Goal: Transaction & Acquisition: Purchase product/service

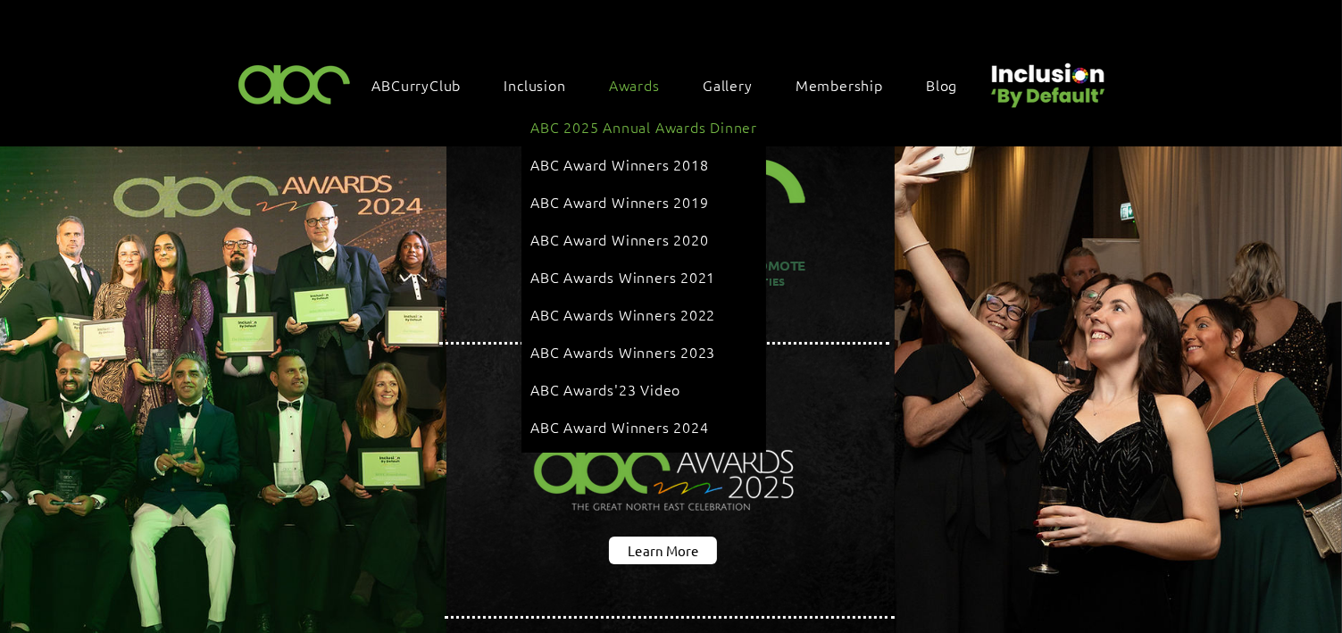
click at [626, 116] on link "ABC 2025 Annual Awards Dinner" at bounding box center [643, 127] width 227 height 34
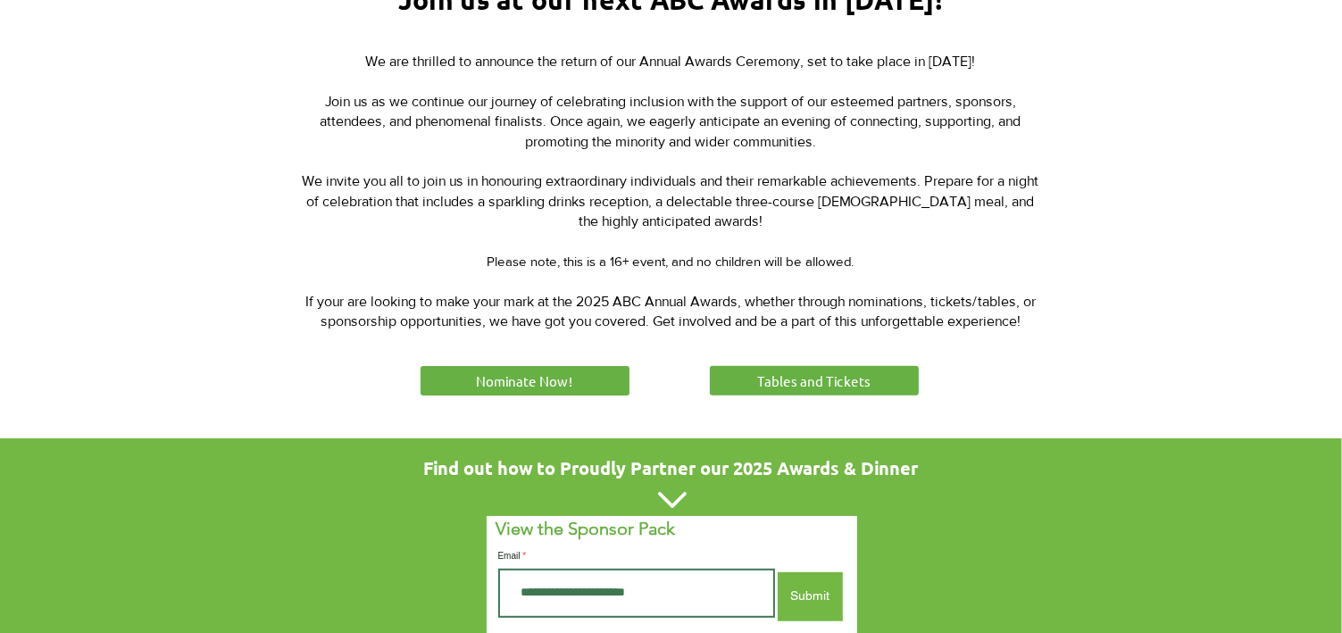
scroll to position [738, 0]
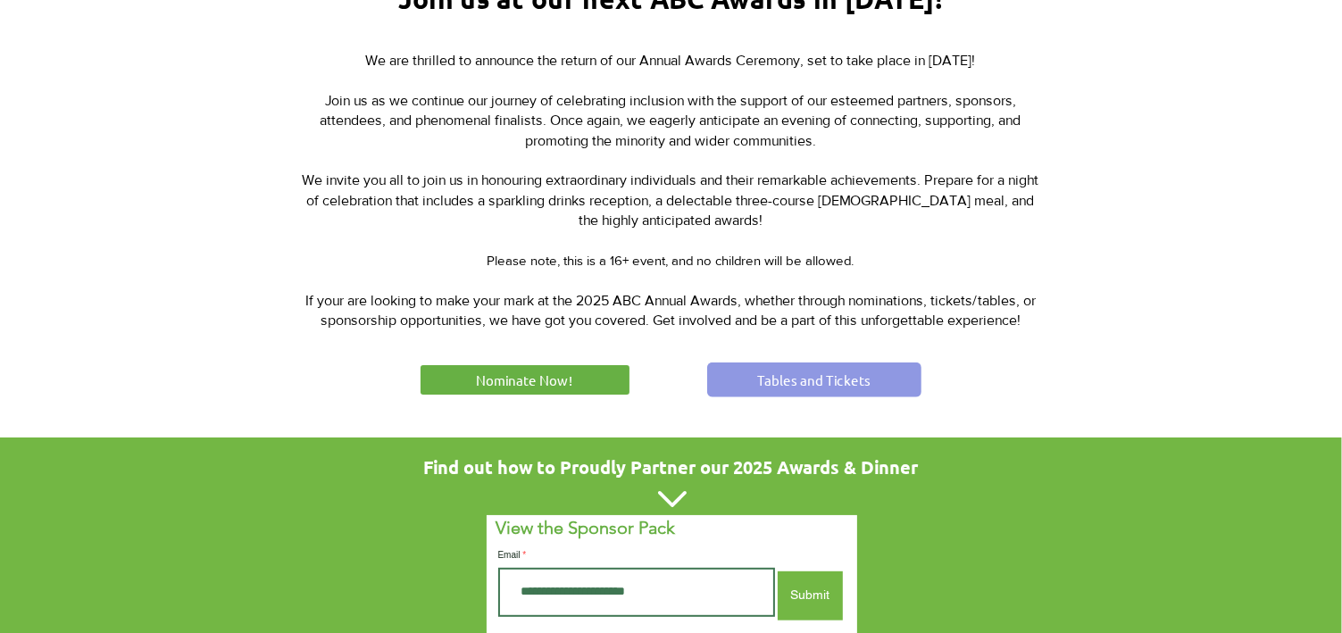
click at [809, 380] on span "Tables and Tickets" at bounding box center [813, 379] width 113 height 19
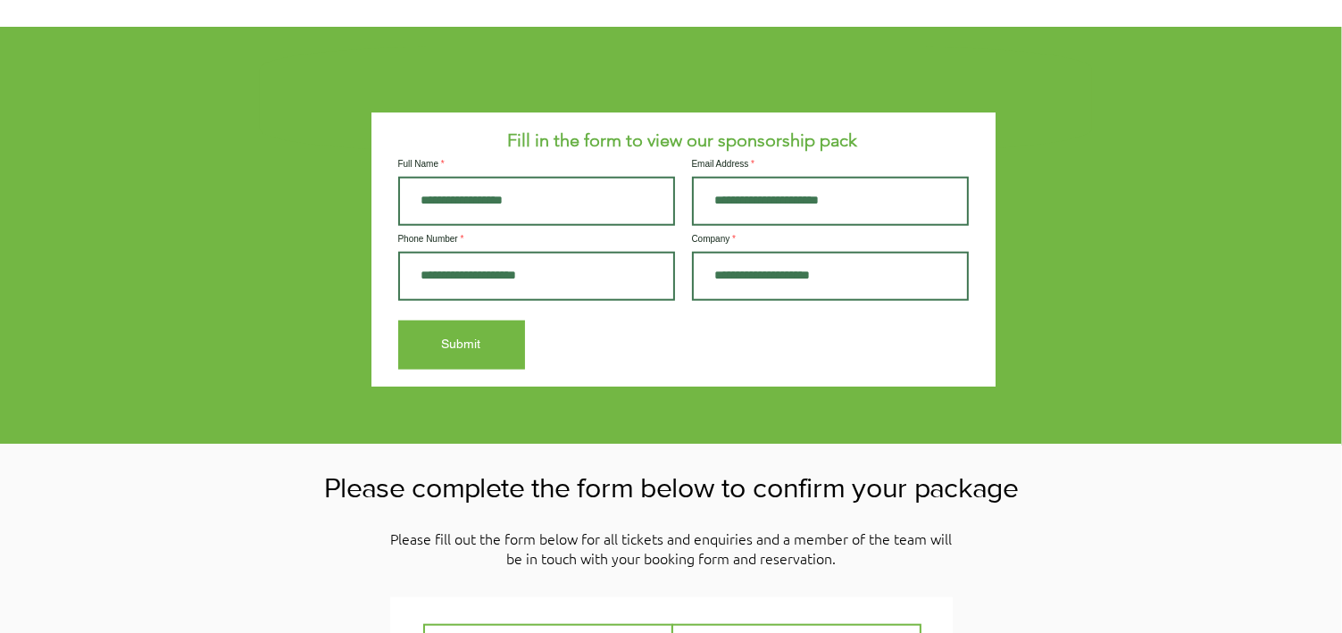
scroll to position [1669, 0]
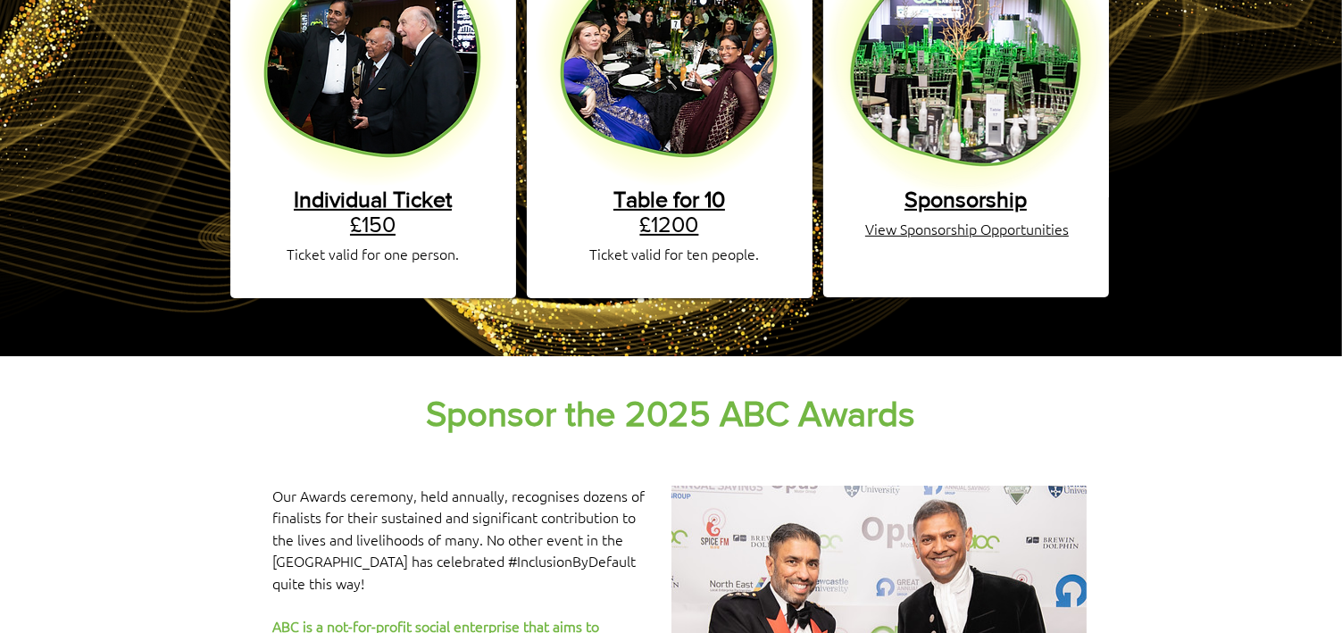
scroll to position [445, 0]
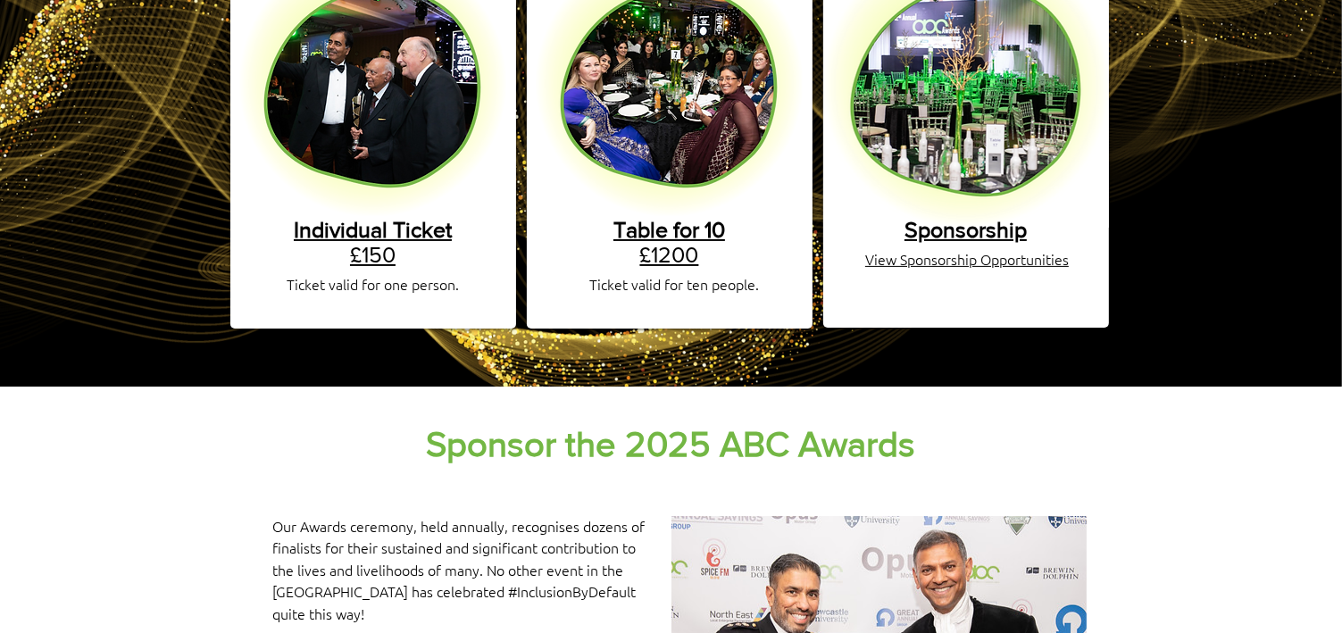
click at [666, 217] on span "Table for 10" at bounding box center [669, 229] width 112 height 25
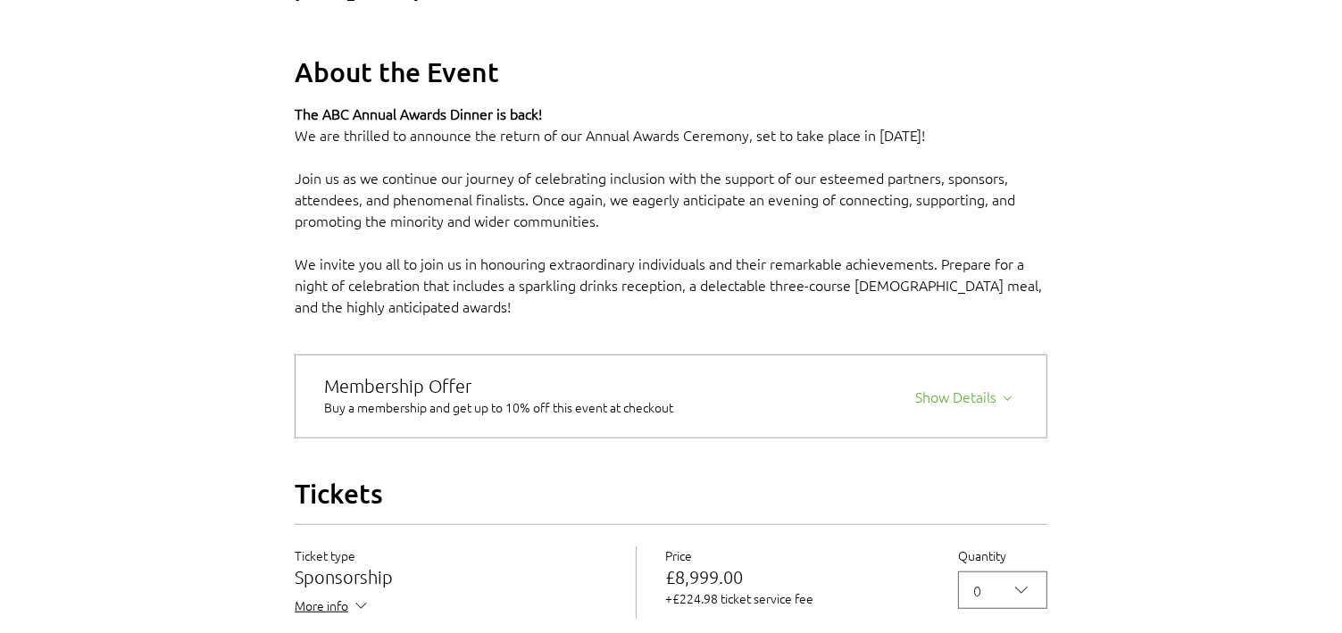
scroll to position [1377, 0]
